Goal: Task Accomplishment & Management: Complete application form

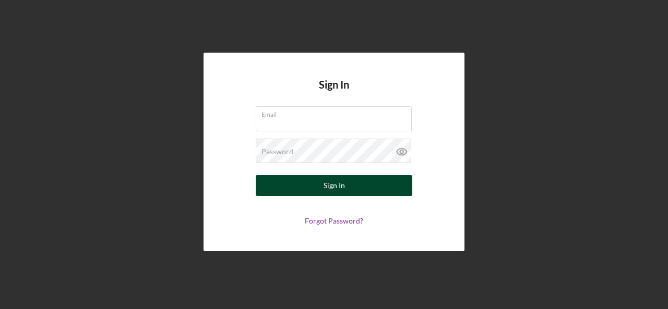
type input "[PERSON_NAME][EMAIL_ADDRESS][DOMAIN_NAME]"
click at [324, 186] on div "Sign In" at bounding box center [333, 185] width 21 height 21
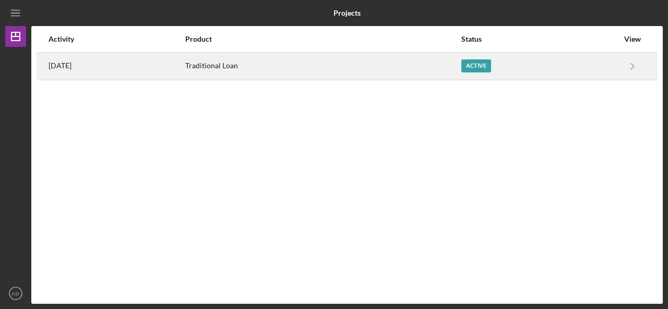
click at [480, 70] on div "Active" at bounding box center [476, 65] width 30 height 13
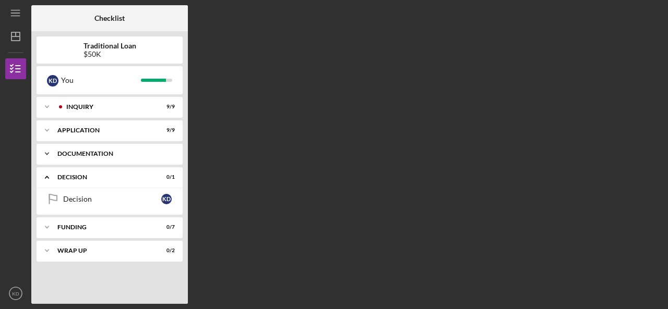
click at [108, 155] on div "Documentation" at bounding box center [113, 154] width 112 height 6
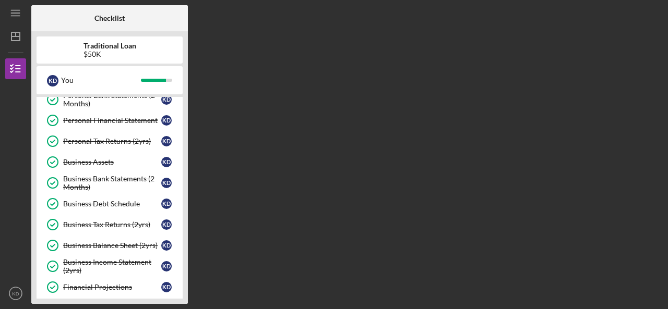
scroll to position [156, 0]
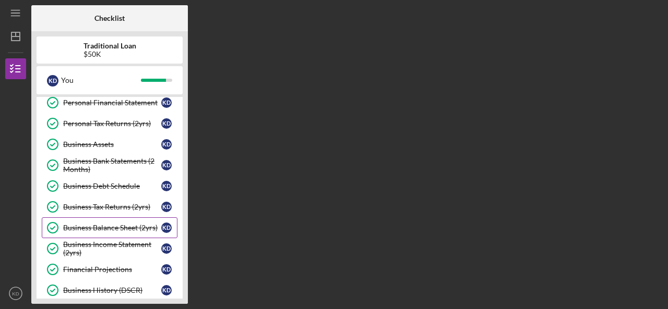
click at [123, 224] on div "Business Balance Sheet (2yrs)" at bounding box center [112, 228] width 98 height 8
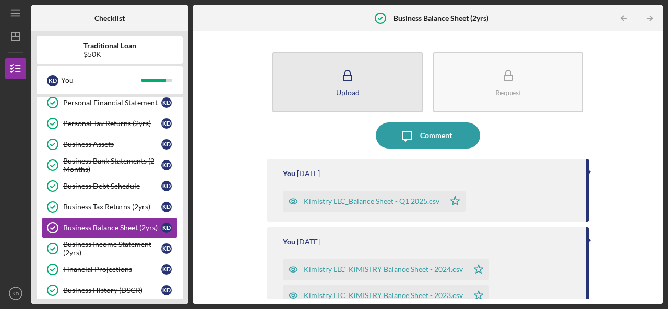
click at [343, 94] on div "Upload" at bounding box center [347, 93] width 23 height 8
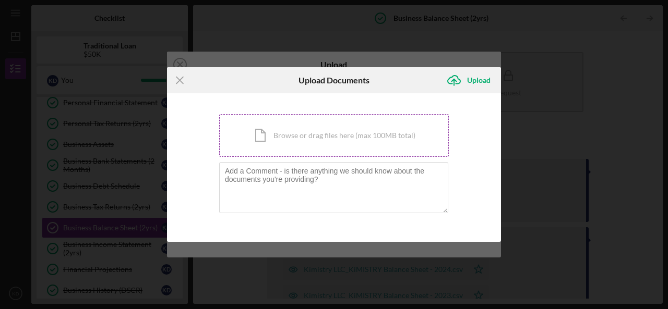
click at [315, 137] on div "Icon/Document Browse or drag files here (max 100MB total) Tap to choose files o…" at bounding box center [333, 135] width 229 height 43
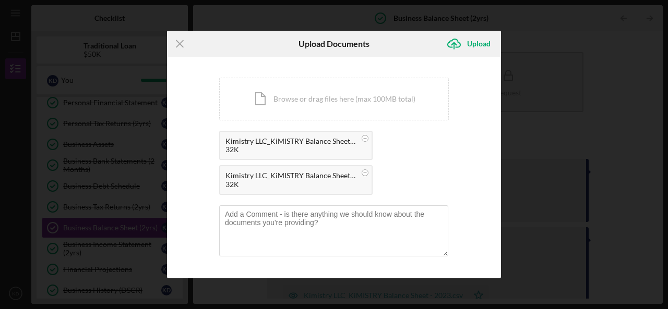
click at [184, 42] on icon "Icon/Menu Close" at bounding box center [180, 44] width 26 height 26
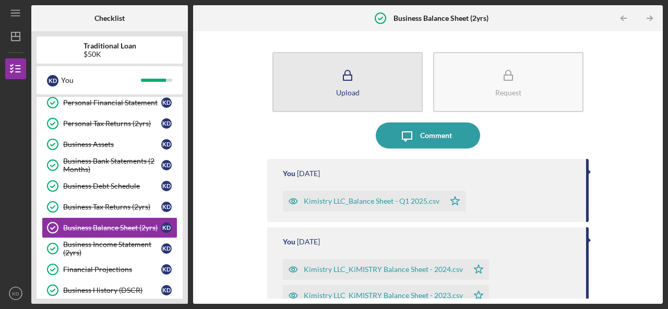
click at [354, 90] on div "Upload" at bounding box center [347, 93] width 23 height 8
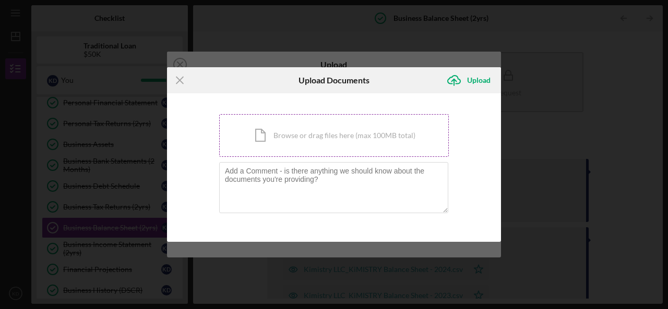
click at [305, 144] on div "Icon/Document Browse or drag files here (max 100MB total) Tap to choose files o…" at bounding box center [333, 135] width 229 height 43
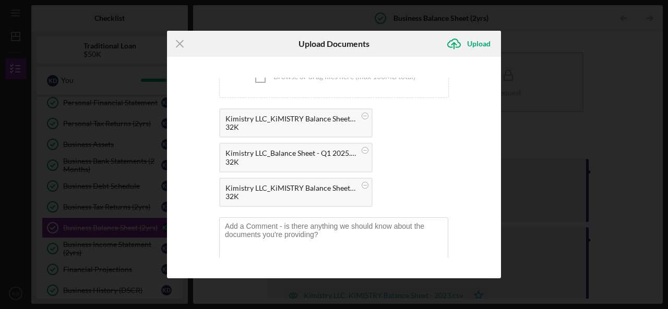
scroll to position [34, 0]
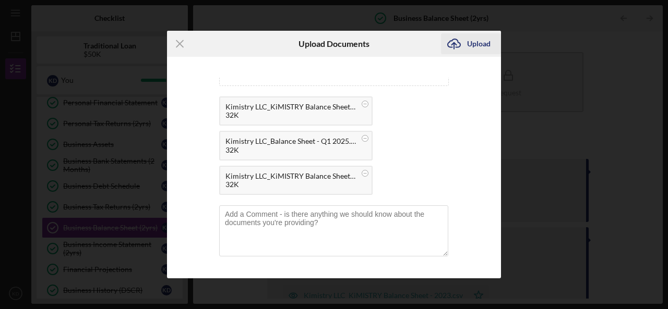
click at [478, 42] on div "Upload" at bounding box center [478, 43] width 23 height 21
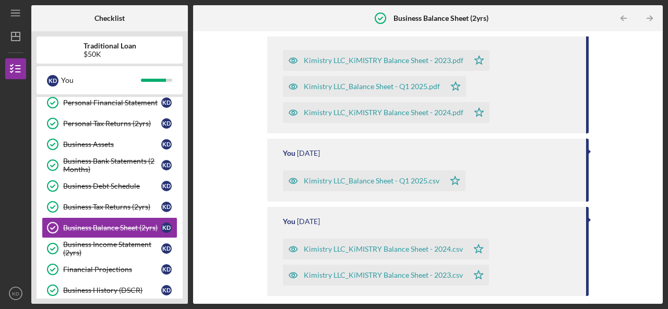
scroll to position [156, 0]
